Goal: Information Seeking & Learning: Learn about a topic

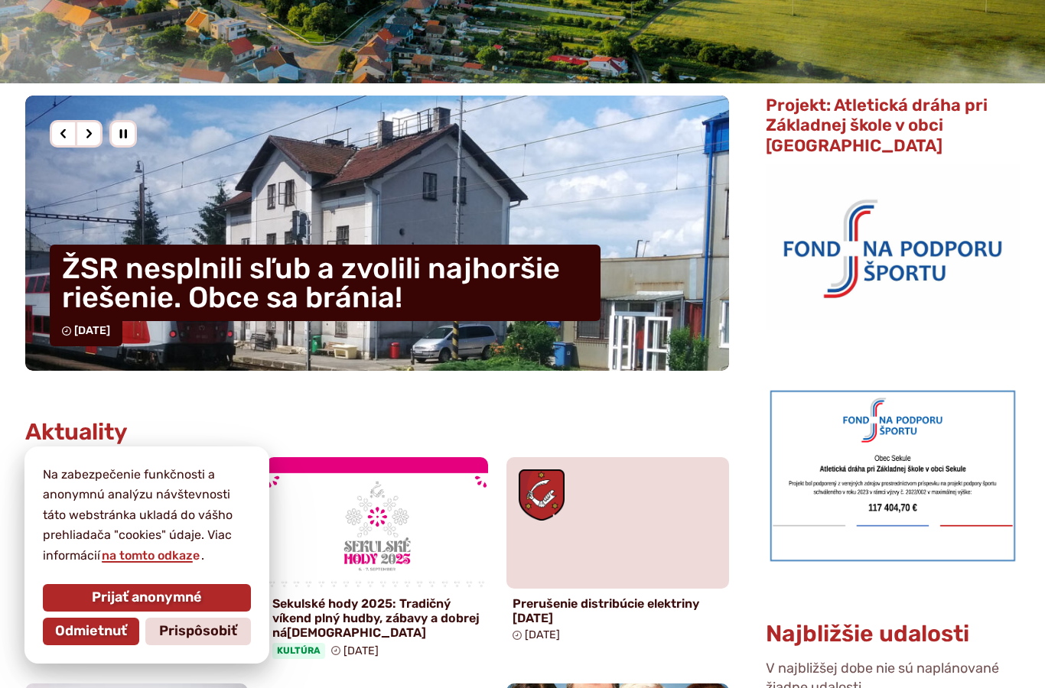
scroll to position [359, 0]
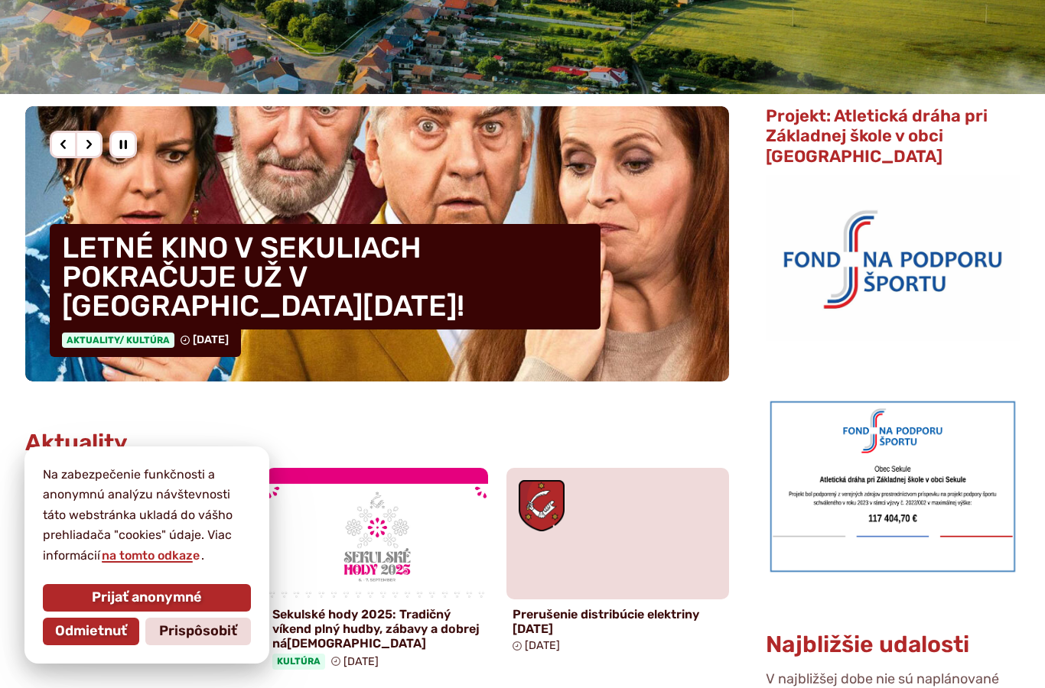
click at [120, 252] on img "8 / 8" at bounding box center [377, 243] width 704 height 275
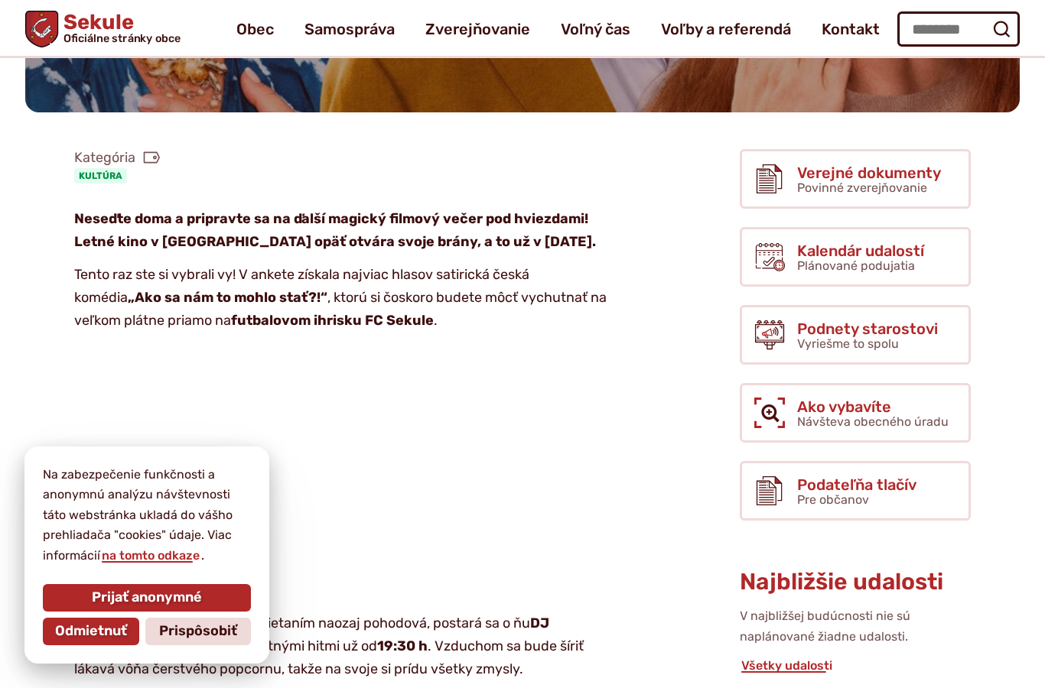
scroll to position [258, 0]
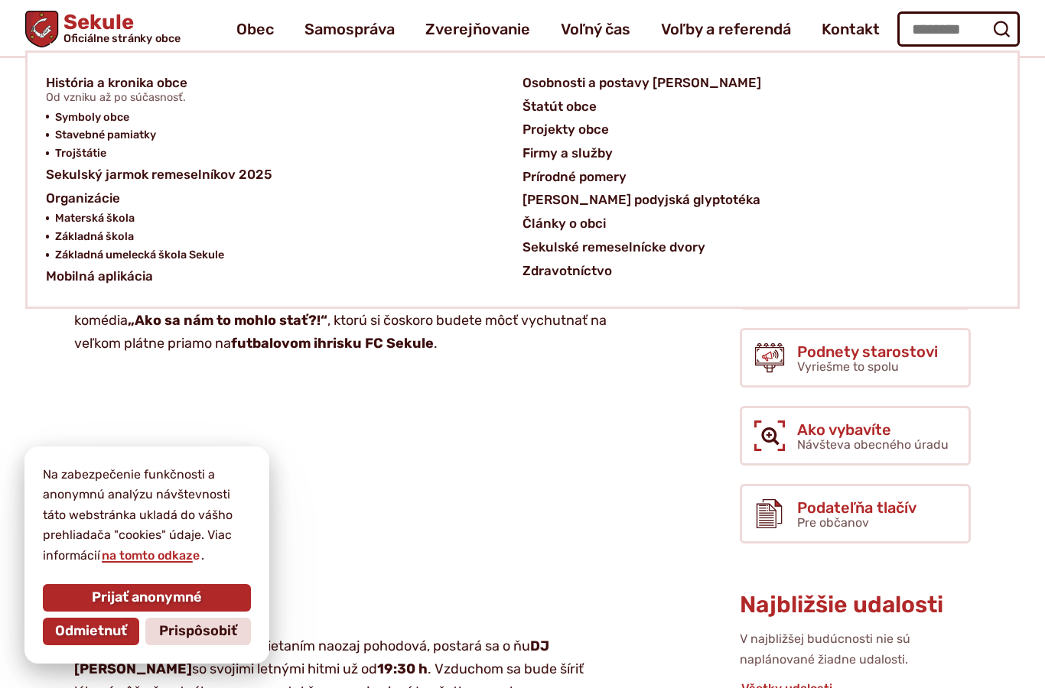
click at [136, 172] on span "Sekulský jarmok remeselníkov 2025" at bounding box center [159, 175] width 226 height 24
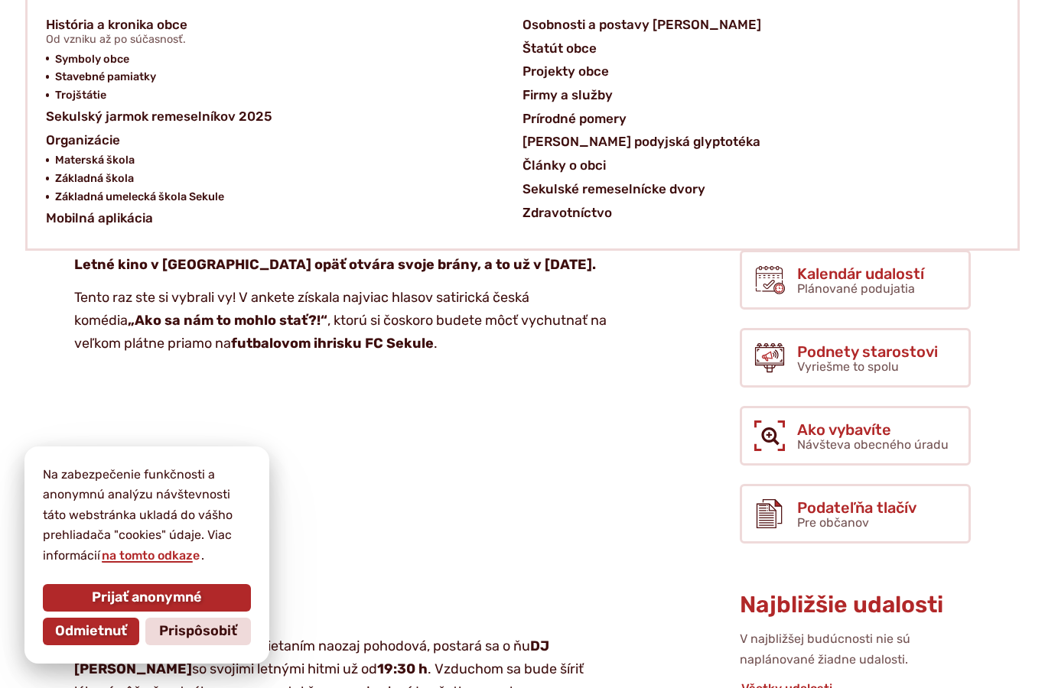
click at [73, 92] on span "Trojštátie" at bounding box center [80, 95] width 51 height 18
click at [594, 140] on span "[PERSON_NAME] podyjská glyptotéka" at bounding box center [641, 142] width 238 height 24
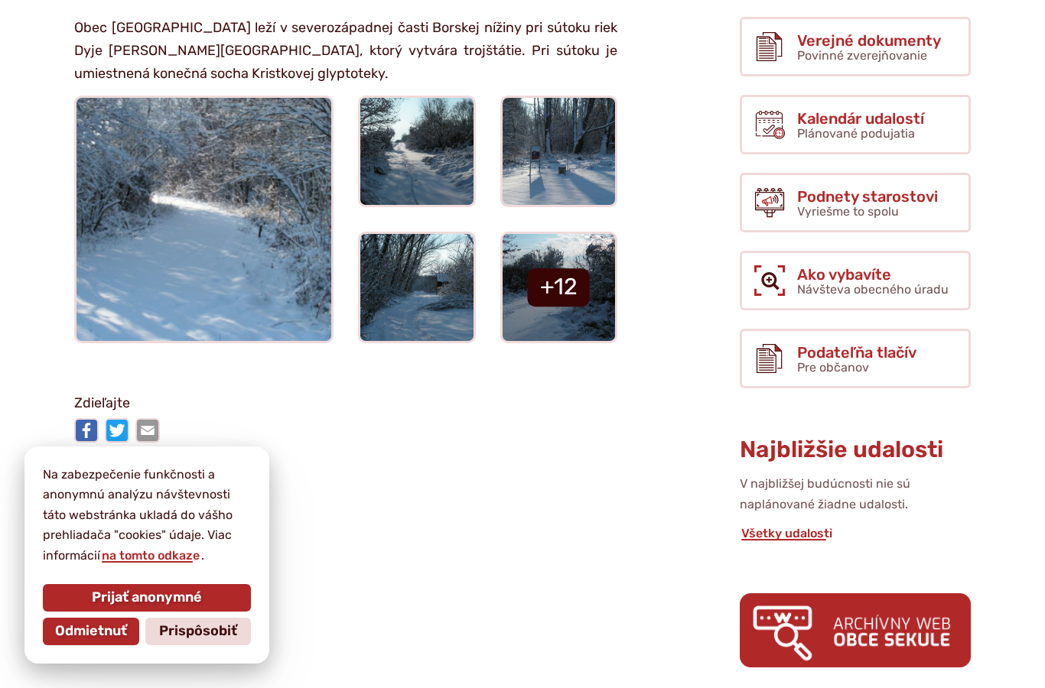
scroll to position [281, 0]
click at [177, 255] on img at bounding box center [204, 218] width 260 height 247
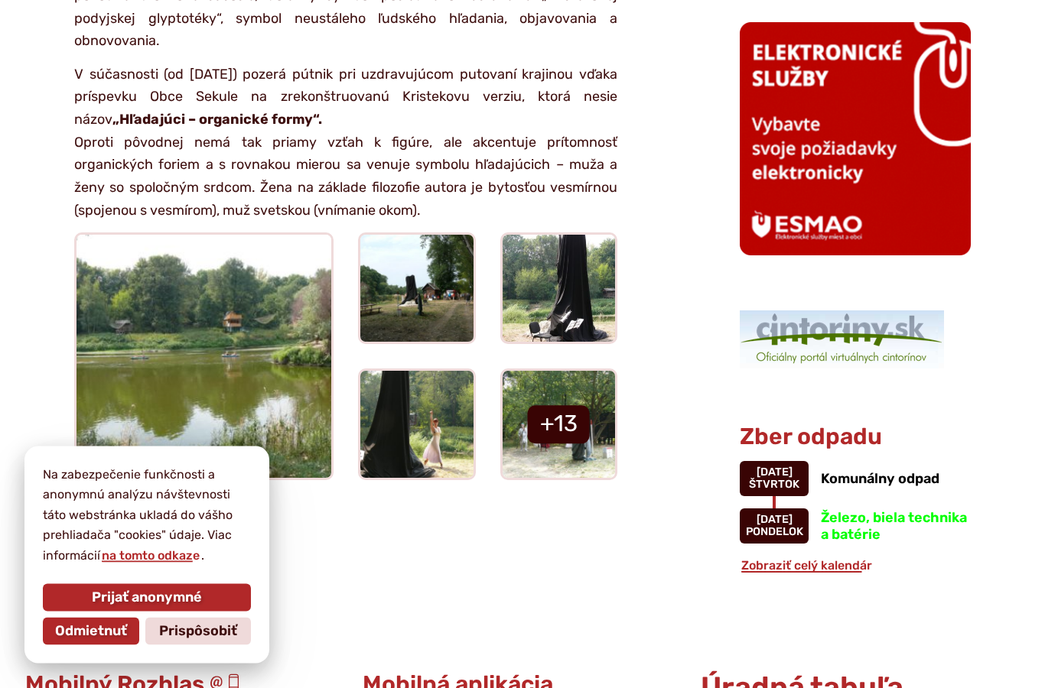
scroll to position [981, 0]
click at [257, 275] on img at bounding box center [204, 355] width 260 height 247
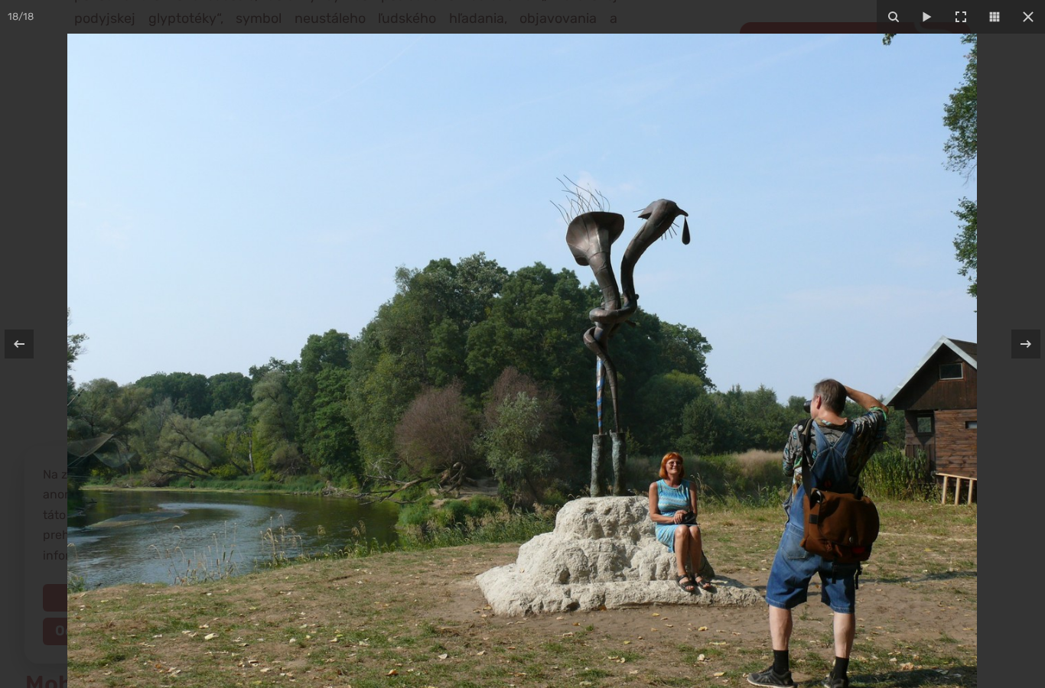
click at [1028, 14] on icon at bounding box center [1028, 17] width 18 height 18
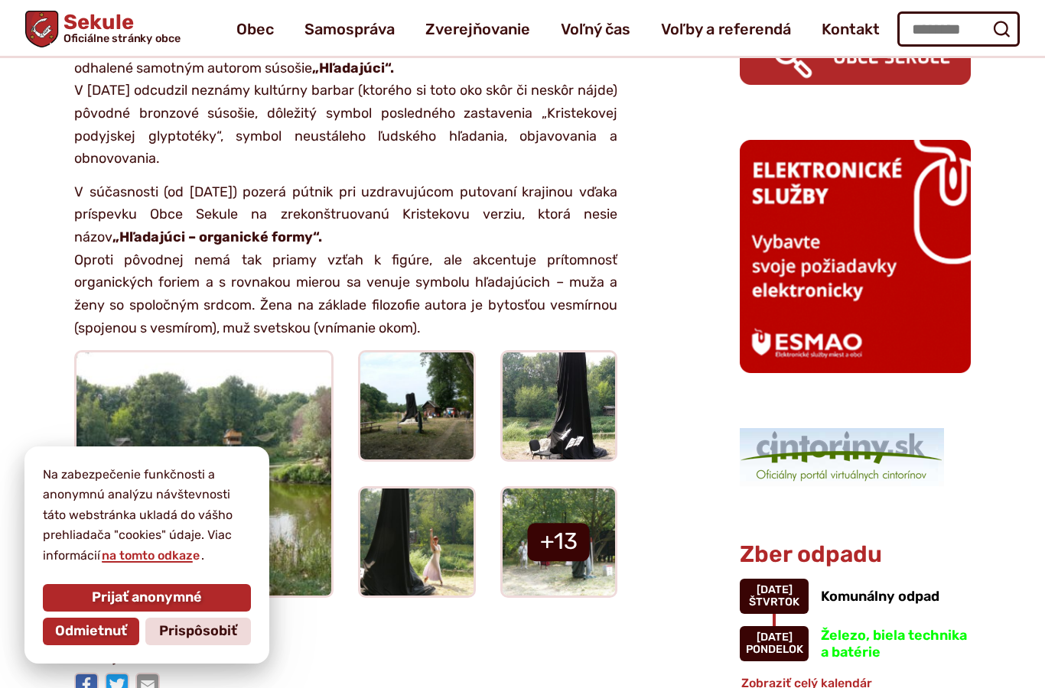
scroll to position [863, 0]
